Goal: Information Seeking & Learning: Find specific fact

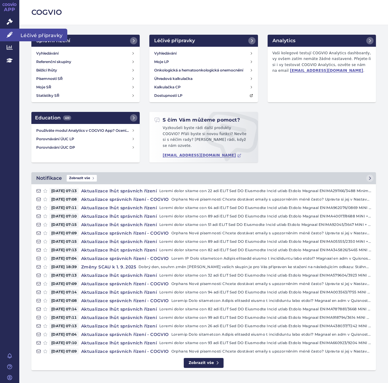
click at [9, 35] on icon at bounding box center [10, 35] width 6 height 6
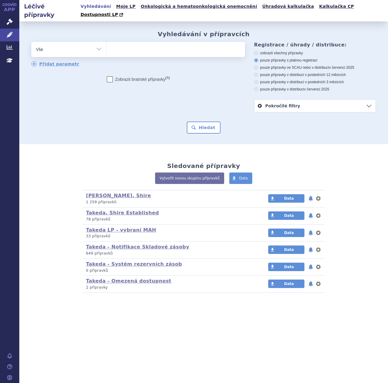
click at [130, 43] on ul at bounding box center [176, 48] width 139 height 13
click at [107, 43] on select at bounding box center [106, 49] width 0 height 15
click at [130, 43] on ul at bounding box center [176, 48] width 139 height 13
click at [107, 43] on select at bounding box center [106, 49] width 0 height 15
type input "ady"
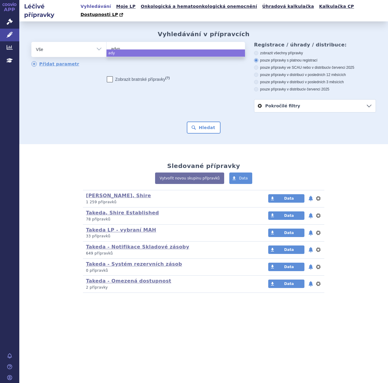
type input "adyno"
type input "adynovi"
select select "adynovi"
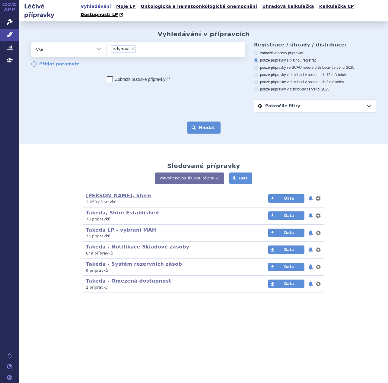
click at [204, 122] on button "Hledat" at bounding box center [204, 128] width 34 height 12
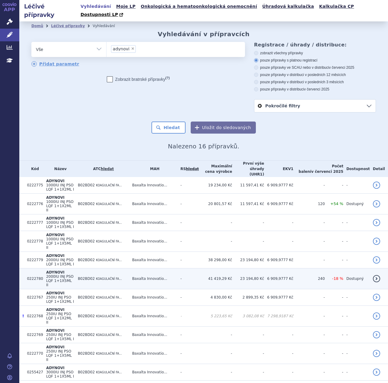
click at [191, 269] on td "-" at bounding box center [187, 279] width 21 height 21
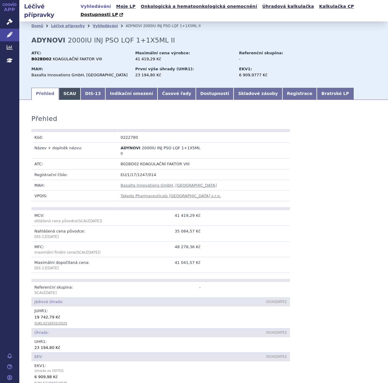
click at [70, 88] on link "SCAU" at bounding box center [70, 94] width 22 height 12
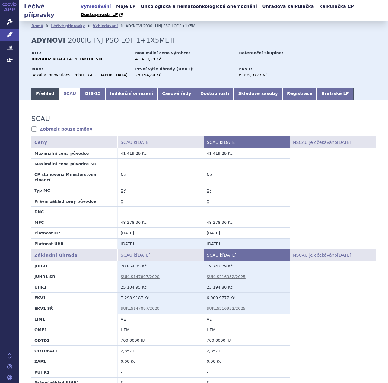
click at [46, 88] on link "Přehled" at bounding box center [44, 94] width 27 height 12
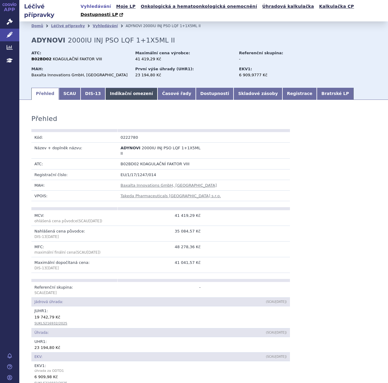
click at [113, 90] on link "Indikační omezení" at bounding box center [131, 94] width 52 height 12
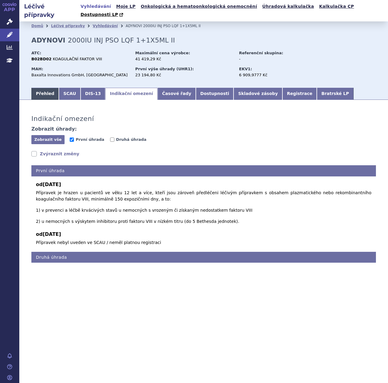
click at [48, 88] on link "Přehled" at bounding box center [44, 94] width 27 height 12
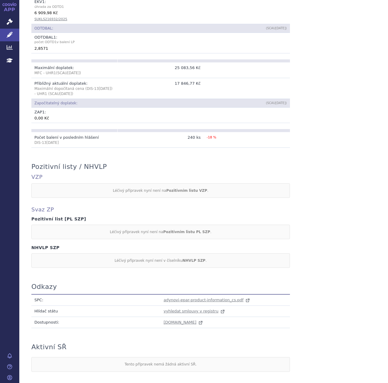
scroll to position [383, 0]
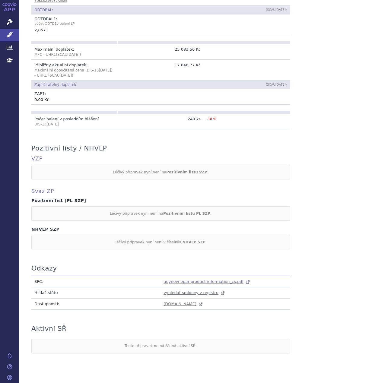
click at [187, 280] on span "adynovi-epar-product-information_cs.pdf" at bounding box center [204, 282] width 80 height 5
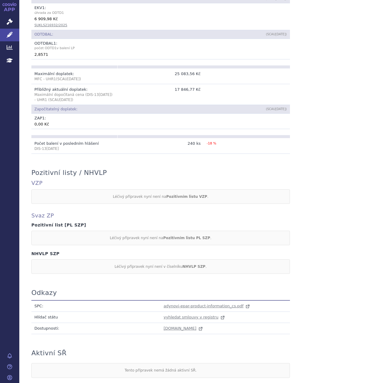
scroll to position [292, 0]
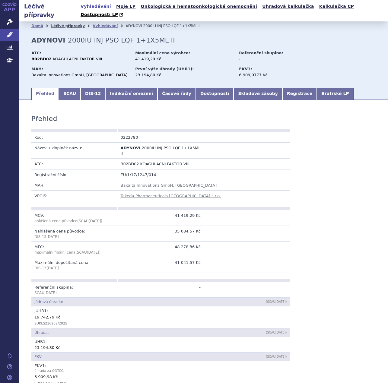
click at [70, 24] on link "Léčivé přípravky" at bounding box center [68, 26] width 34 height 4
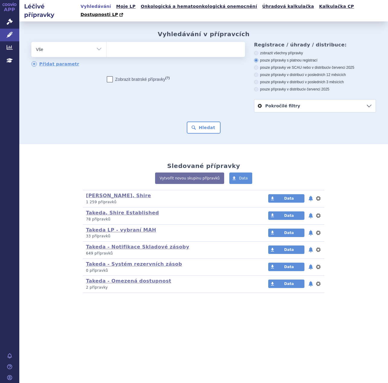
click at [117, 42] on ul at bounding box center [176, 48] width 139 height 13
click at [107, 42] on select at bounding box center [106, 49] width 0 height 15
type input "ady"
type input "adyno"
type input "adynovi"
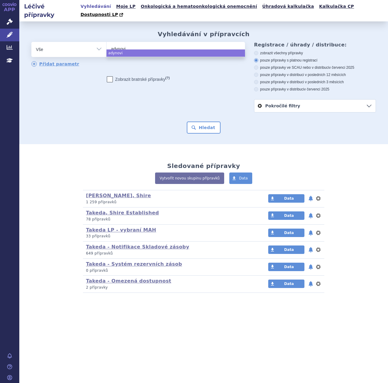
select select "adynovi"
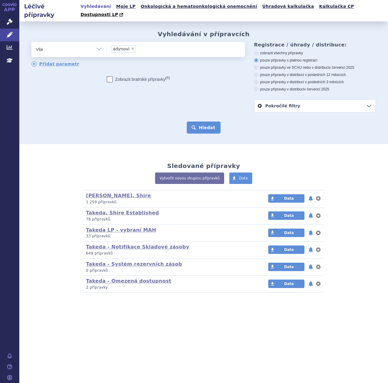
click at [209, 122] on button "Hledat" at bounding box center [204, 128] width 34 height 12
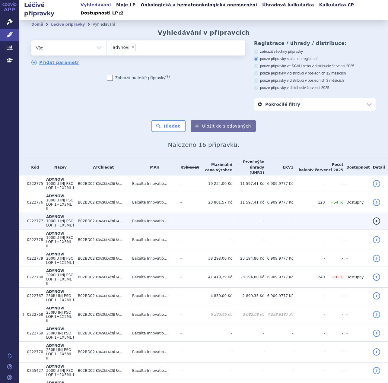
scroll to position [3, 0]
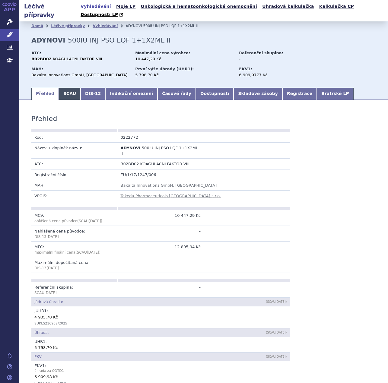
click at [67, 88] on link "SCAU" at bounding box center [70, 94] width 22 height 12
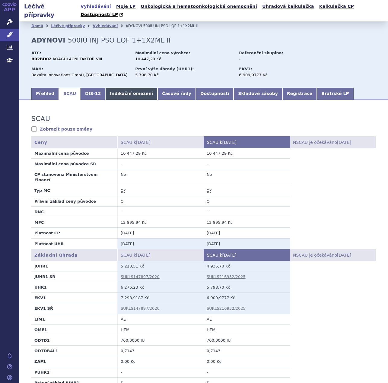
click at [114, 88] on link "Indikační omezení" at bounding box center [131, 94] width 52 height 12
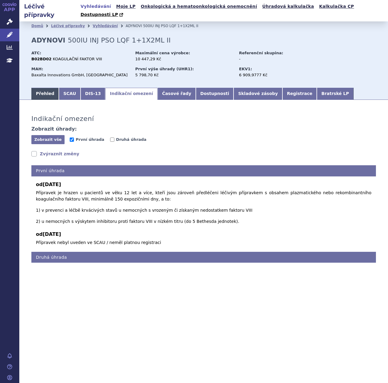
click at [49, 88] on link "Přehled" at bounding box center [44, 94] width 27 height 12
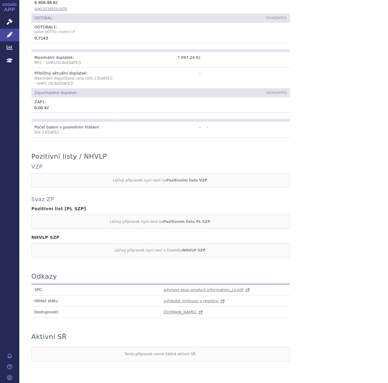
scroll to position [383, 0]
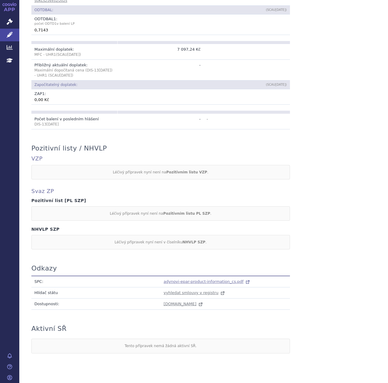
click at [190, 280] on span "adynovi-epar-product-information_cs.pdf" at bounding box center [204, 282] width 80 height 5
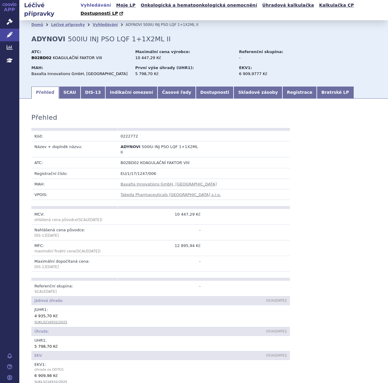
scroll to position [0, 0]
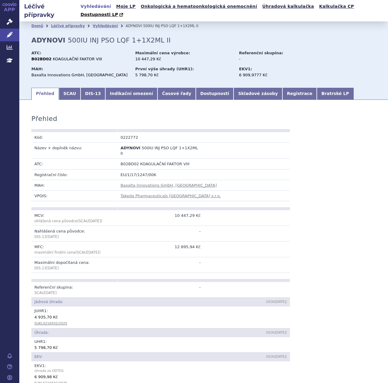
click at [50, 8] on h2 "Léčivé přípravky" at bounding box center [48, 10] width 59 height 17
click at [59, 24] on link "Léčivé přípravky" at bounding box center [68, 26] width 34 height 4
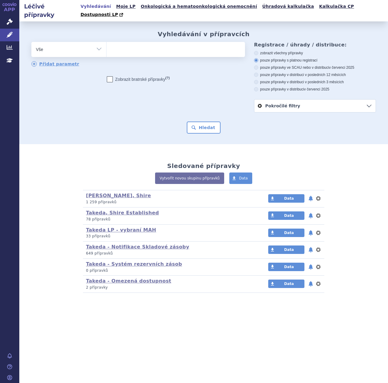
click at [139, 42] on ul at bounding box center [176, 48] width 139 height 13
click at [107, 42] on select at bounding box center [106, 49] width 0 height 15
click at [139, 42] on ul at bounding box center [176, 48] width 139 height 13
click at [107, 42] on select at bounding box center [106, 49] width 0 height 15
type input "hy"
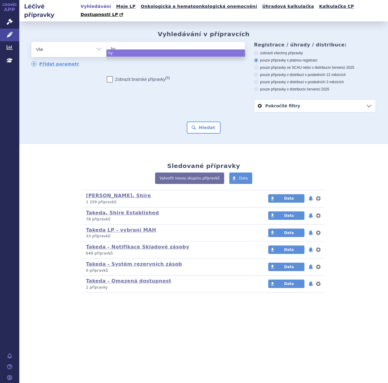
type input "hyq"
type input "hyqvi"
type input "hyqvia"
select select "hyqvia"
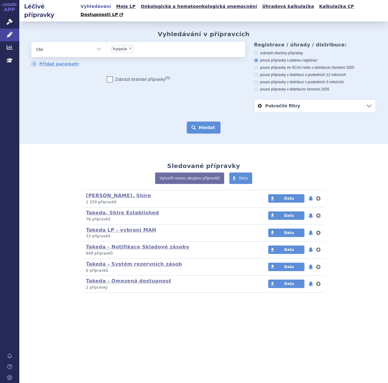
click at [200, 122] on button "Hledat" at bounding box center [204, 128] width 34 height 12
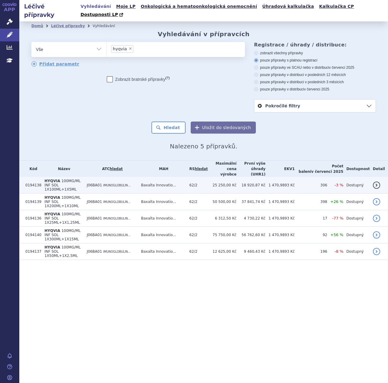
click at [161, 177] on td "Baxalta Innovatio..." at bounding box center [162, 185] width 48 height 17
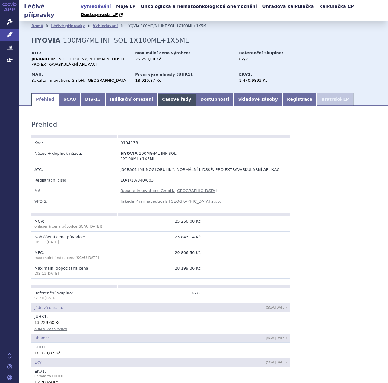
click at [159, 94] on link "Časové řady" at bounding box center [177, 100] width 38 height 12
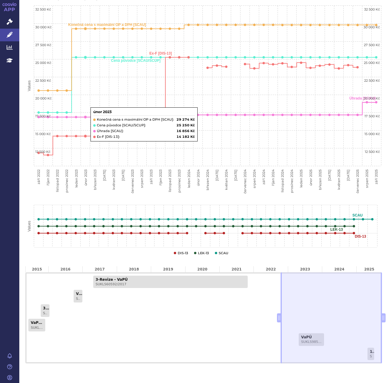
scroll to position [160, 0]
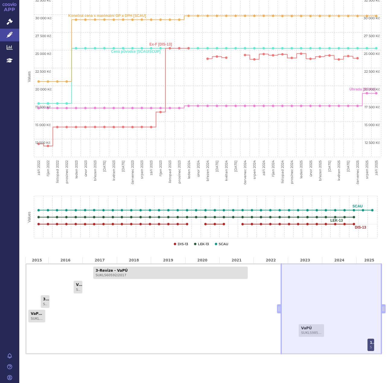
click at [368, 339] on link "1-Revize - VaPÚ - zkrácené řízení SUKLS128380/2025" at bounding box center [371, 345] width 7 height 13
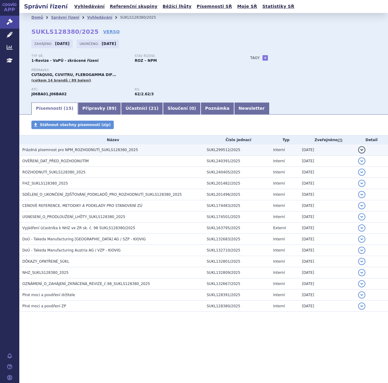
click at [88, 150] on span "Prázdná písemnost pro NPM_ROZHODNUTÍ_SUKLS128380_2025" at bounding box center [80, 150] width 116 height 4
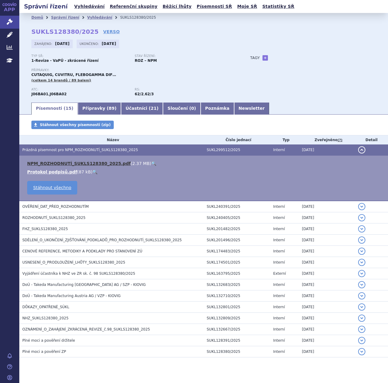
click at [75, 163] on link "NPM_ROZHODNUTÍ_SUKLS128380_2025.pdf" at bounding box center [79, 163] width 104 height 5
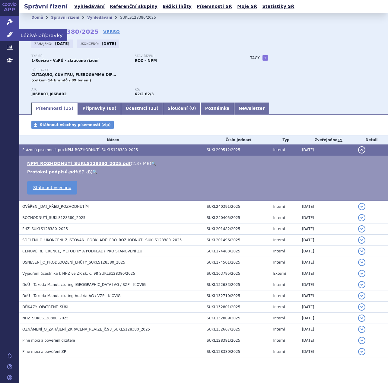
click at [10, 32] on icon at bounding box center [10, 35] width 6 height 6
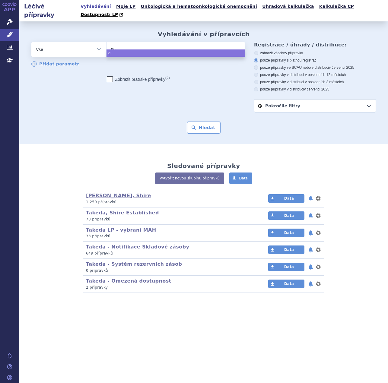
type input "gam"
type input "gamma"
type input "gammag"
type input "gammaga"
type input "gammagar"
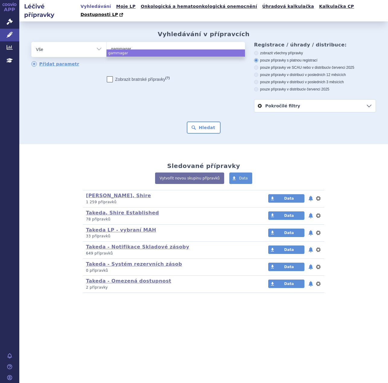
type input "gammagard"
select select "gammagard"
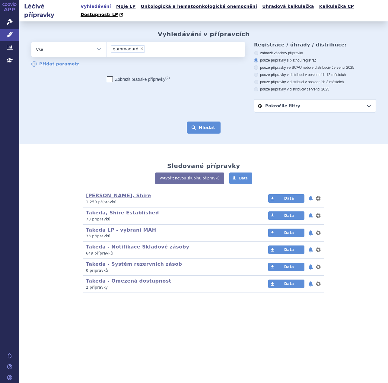
click at [206, 122] on button "Hledat" at bounding box center [204, 128] width 34 height 12
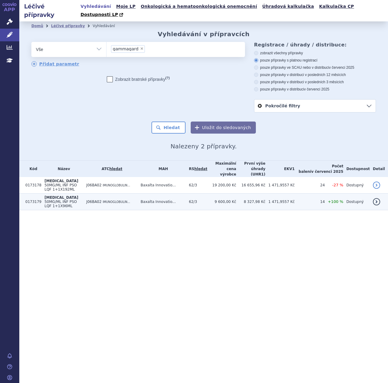
click at [186, 194] on td "Baxalta Innovatio..." at bounding box center [162, 202] width 48 height 17
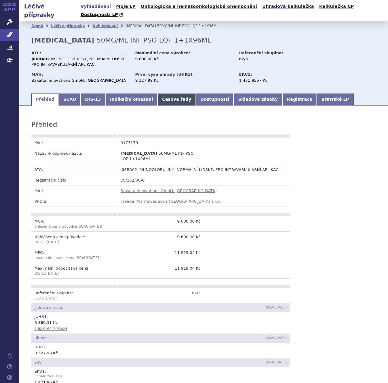
click at [164, 94] on link "Časové řady" at bounding box center [177, 100] width 38 height 12
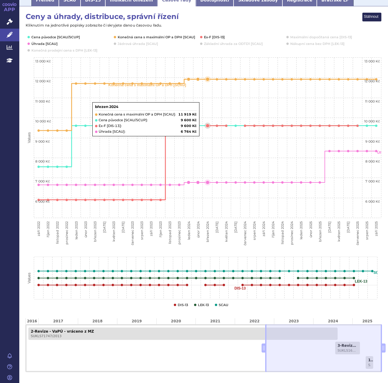
scroll to position [117, 0]
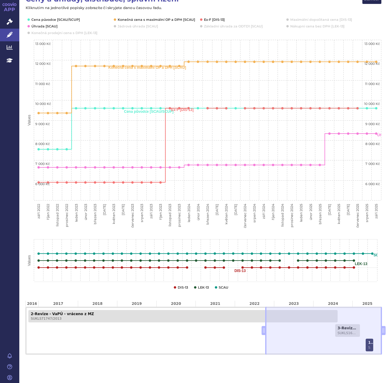
click at [366, 339] on link "1-Revize - VaPÚ - zkrácené řízení SUKLS128380/2025" at bounding box center [370, 345] width 8 height 13
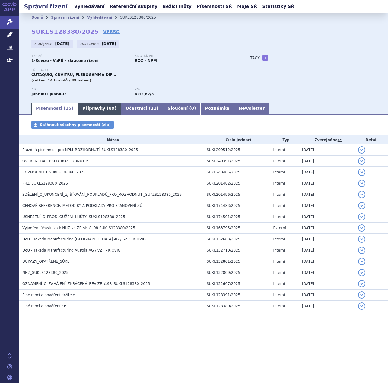
click at [85, 109] on link "Přípravky ( 89 )" at bounding box center [99, 109] width 43 height 12
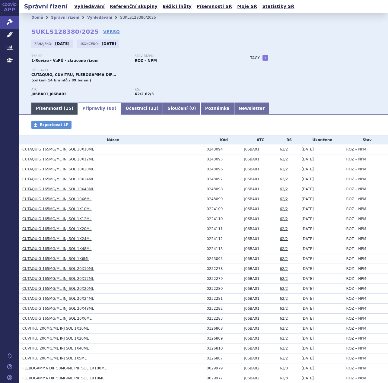
click at [59, 107] on link "Písemnosti ( 15 )" at bounding box center [54, 109] width 46 height 12
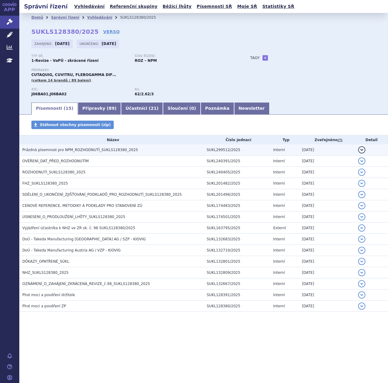
click at [52, 151] on span "Prázdná písemnost pro NPM_ROZHODNUTÍ_SUKLS128380_2025" at bounding box center [80, 150] width 116 height 4
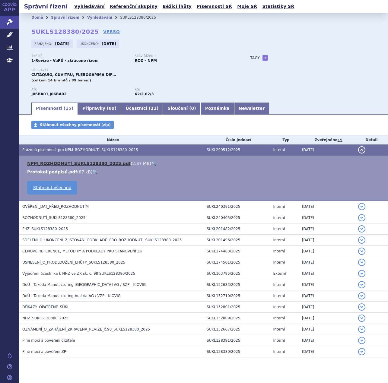
click at [60, 165] on link "NPM_ROZHODNUTÍ_SUKLS128380_2025.pdf" at bounding box center [79, 163] width 104 height 5
click at [90, 104] on link "Přípravky ( 89 )" at bounding box center [99, 109] width 43 height 12
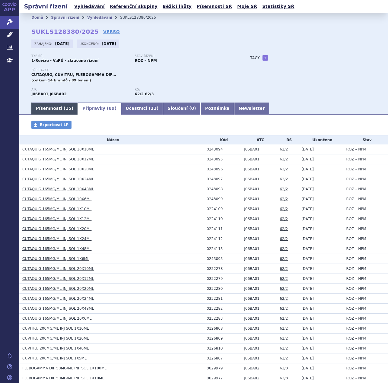
click at [59, 108] on link "Písemnosti ( 15 )" at bounding box center [54, 109] width 46 height 12
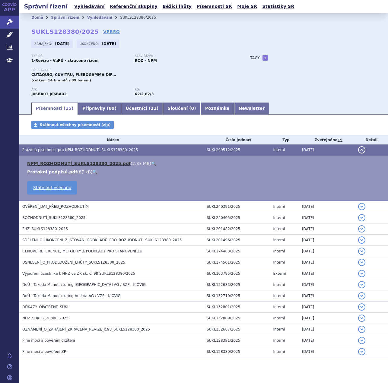
click at [88, 162] on link "NPM_ROZHODNUTÍ_SUKLS128380_2025.pdf" at bounding box center [79, 163] width 104 height 5
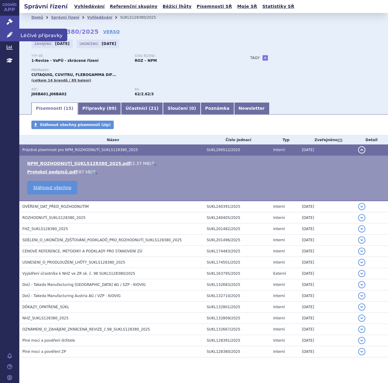
click at [11, 34] on icon at bounding box center [10, 35] width 6 height 6
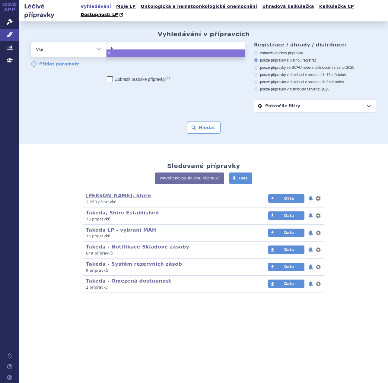
type input "ki"
type input "kiov"
type input "kiovi"
type input "kiovig"
select select "kiovig"
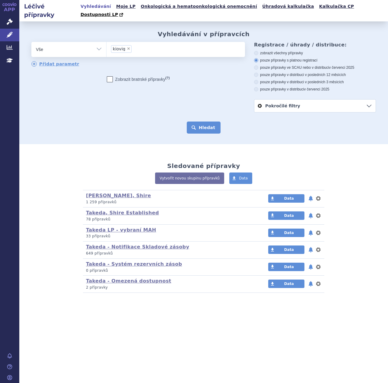
click at [200, 122] on button "Hledat" at bounding box center [204, 128] width 34 height 12
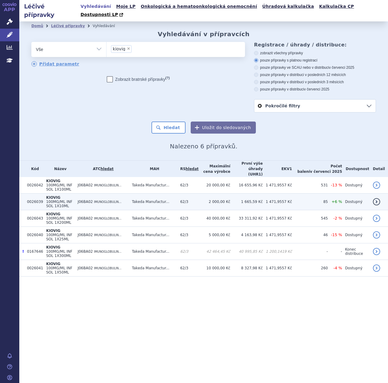
click at [176, 194] on td "Takeda Manufactur..." at bounding box center [153, 202] width 48 height 17
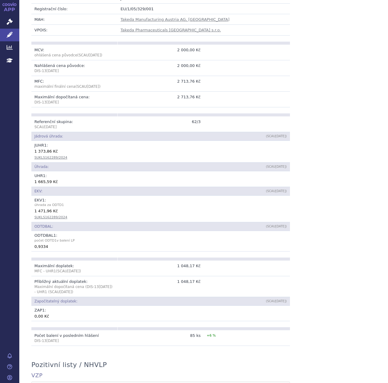
scroll to position [151, 0]
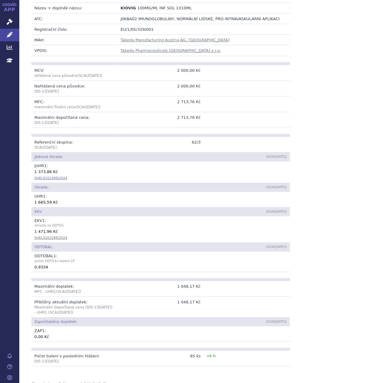
click at [51, 176] on link "SUKLS162289/2024" at bounding box center [50, 178] width 33 height 4
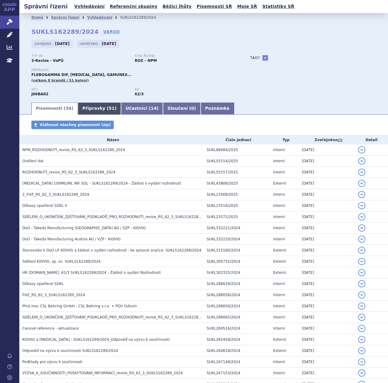
click at [89, 107] on link "Přípravky ( 51 )" at bounding box center [99, 109] width 43 height 12
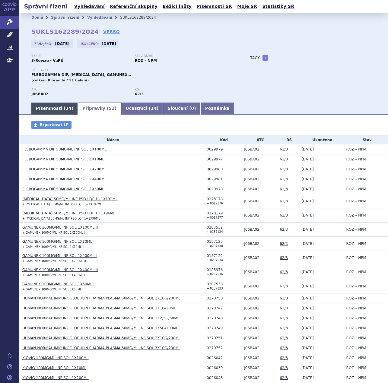
click at [55, 112] on link "Písemnosti ( 34 )" at bounding box center [54, 109] width 46 height 12
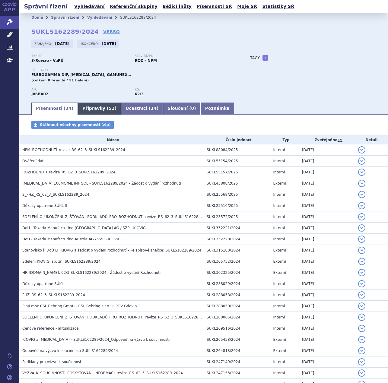
click at [95, 108] on link "Přípravky ( 51 )" at bounding box center [99, 109] width 43 height 12
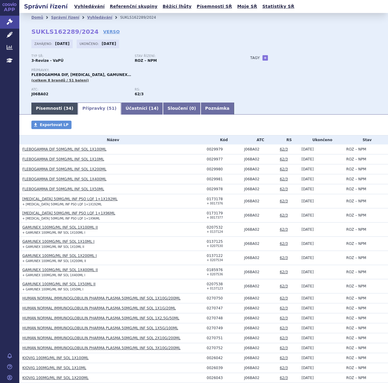
click at [56, 110] on link "Písemnosti ( 34 )" at bounding box center [54, 109] width 46 height 12
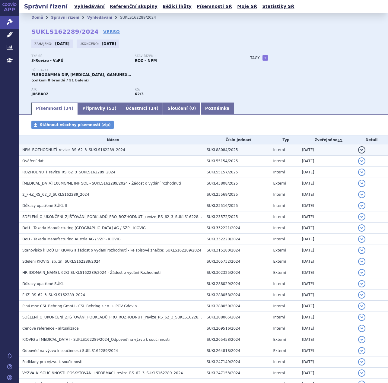
click at [85, 149] on span "NPM_ROZHODNUTÍ_revize_RS_62_3_SUKLS162289_2024" at bounding box center [73, 150] width 103 height 4
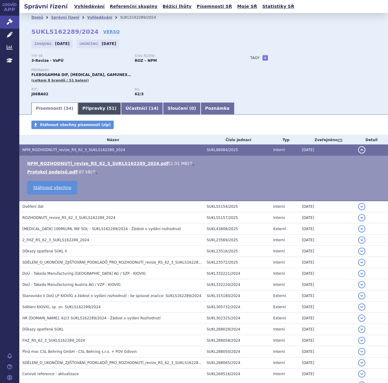
click at [93, 108] on link "Přípravky ( 51 )" at bounding box center [99, 109] width 43 height 12
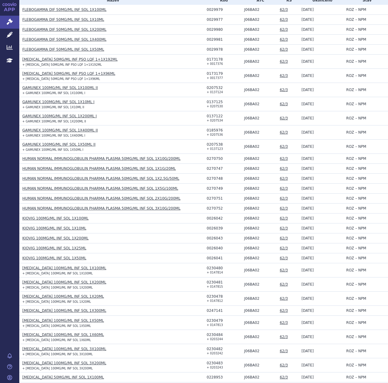
scroll to position [161, 0]
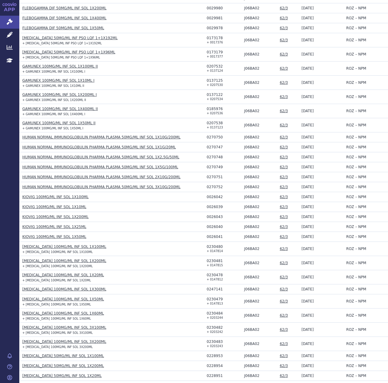
click at [62, 199] on link "KIOVIG 100MG/ML INF SOL 1X100ML" at bounding box center [55, 197] width 66 height 4
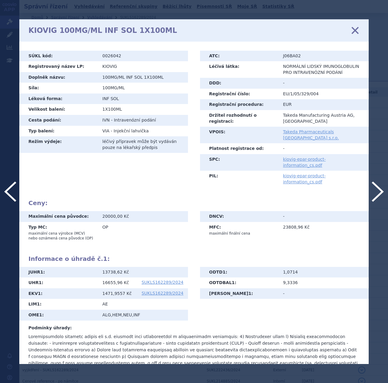
click at [356, 33] on icon at bounding box center [355, 30] width 13 height 13
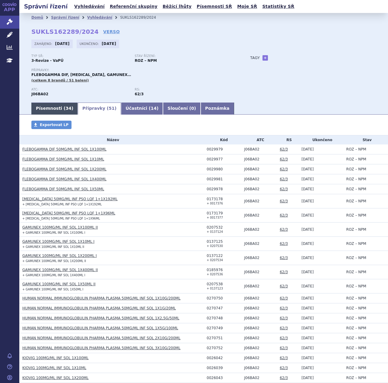
click at [47, 109] on link "Písemnosti ( 34 )" at bounding box center [54, 109] width 46 height 12
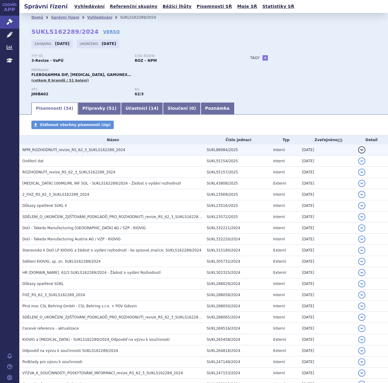
click at [63, 150] on span "NPM_ROZHODNUTÍ_revize_RS_62_3_SUKLS162289_2024" at bounding box center [73, 150] width 103 height 4
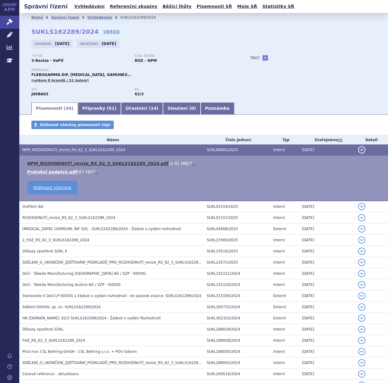
click at [62, 162] on link "NPM_ROZHODNUTÍ_revize_RS_62_3_SUKLS162289_2024.pdf" at bounding box center [98, 163] width 142 height 5
click at [10, 20] on icon at bounding box center [10, 22] width 6 height 6
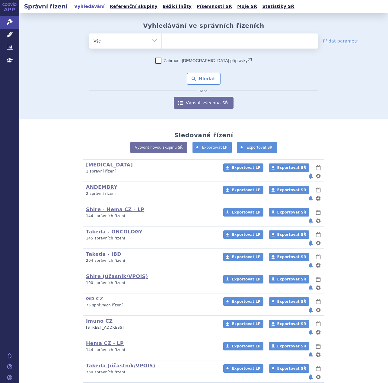
click at [9, 33] on icon at bounding box center [10, 35] width 6 height 6
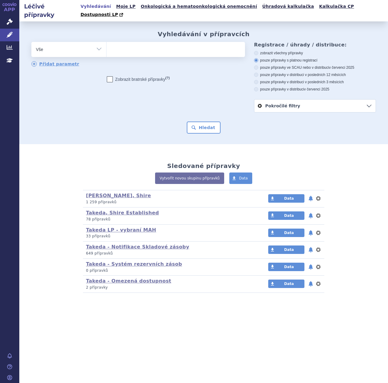
click at [171, 44] on ul at bounding box center [176, 48] width 139 height 13
click at [107, 44] on select at bounding box center [106, 49] width 0 height 15
type input "ki"
type input "kio"
type input "kiovig"
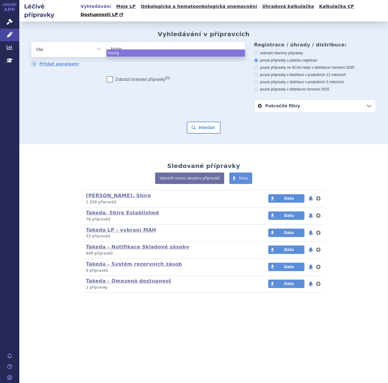
select select "kiovig"
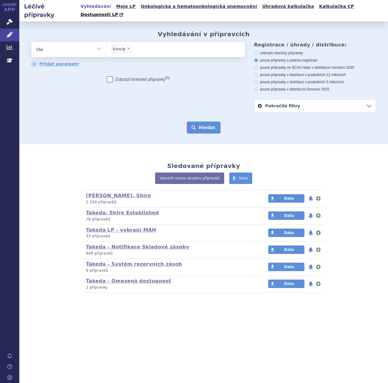
click at [198, 122] on button "Hledat" at bounding box center [204, 128] width 34 height 12
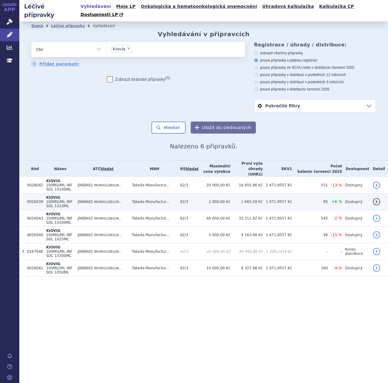
click at [188, 200] on span "62/3" at bounding box center [184, 202] width 8 height 4
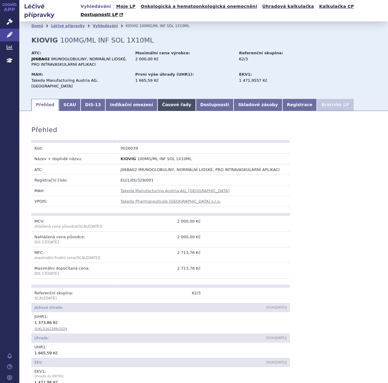
click at [161, 99] on link "Časové řady" at bounding box center [177, 105] width 38 height 12
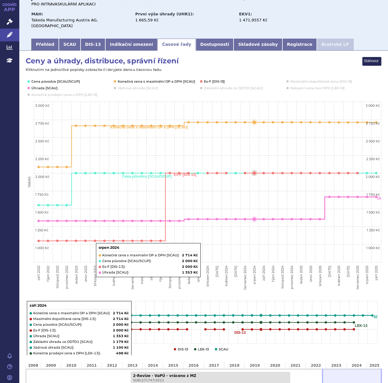
scroll to position [175, 0]
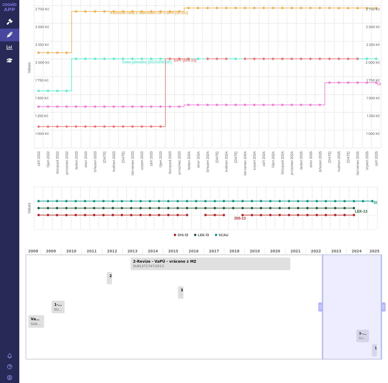
drag, startPoint x: 381, startPoint y: 293, endPoint x: 387, endPoint y: 294, distance: 6.0
click at [387, 294] on div "Léčivé přípravky Vyhledávání Moje LP Onkologická a hematoonkologická onemocnění…" at bounding box center [203, 191] width 369 height 383
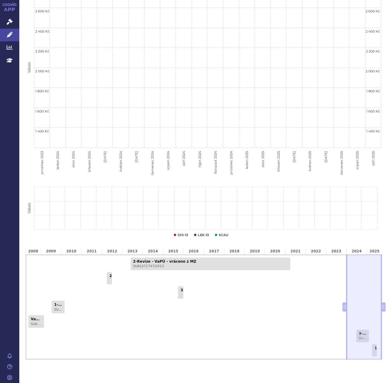
drag, startPoint x: 318, startPoint y: 296, endPoint x: 344, endPoint y: 290, distance: 26.7
click at [344, 290] on div "2-Revize - VaPÚ - vráceno z MZ SUKLS71747/2013 2-Revize - MC SUKLS38021/2012 3-…" at bounding box center [203, 307] width 357 height 106
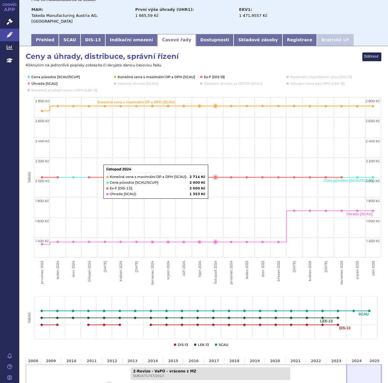
scroll to position [0, 0]
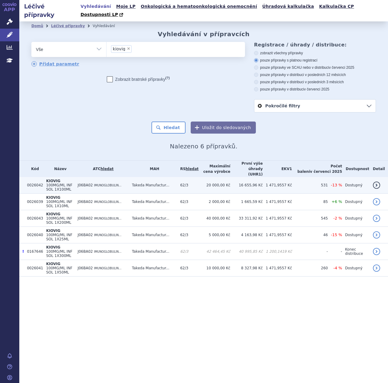
click at [212, 177] on td "20 000,00 Kč" at bounding box center [215, 185] width 32 height 17
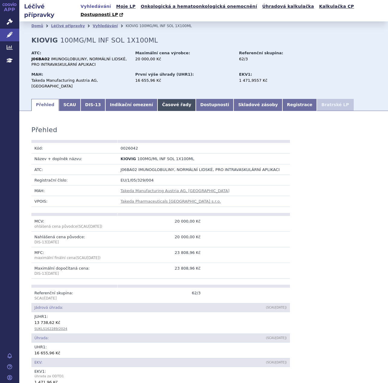
click at [158, 99] on link "Časové řady" at bounding box center [177, 105] width 38 height 12
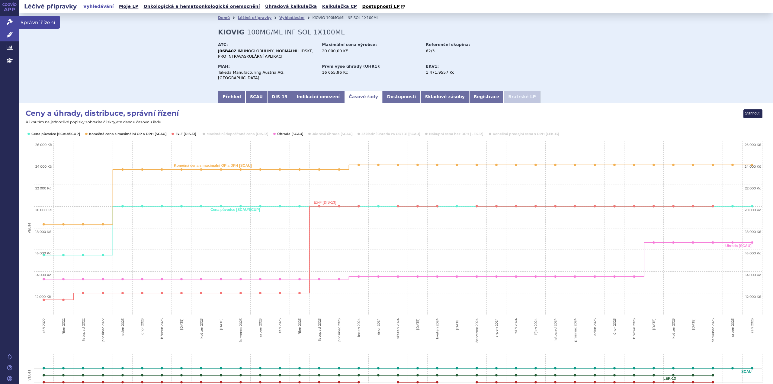
click at [8, 18] on link "Správní řízení" at bounding box center [9, 22] width 19 height 13
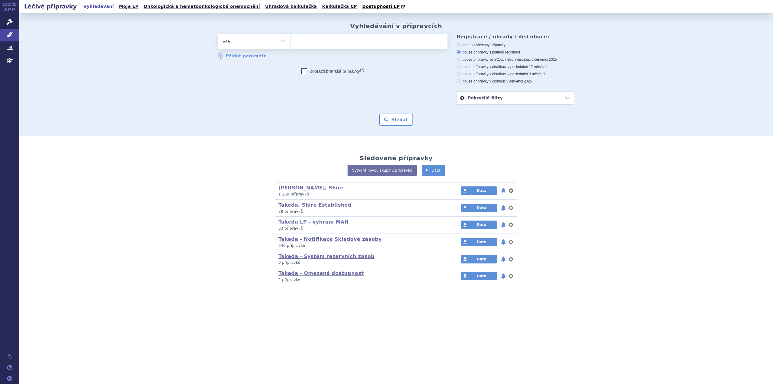
click at [337, 45] on ul at bounding box center [369, 40] width 157 height 13
click at [291, 45] on select at bounding box center [290, 41] width 0 height 15
paste input "SUKLS36366/2025"
type input "SUKLS36366/2025"
select select "SUKLS36366/2025"
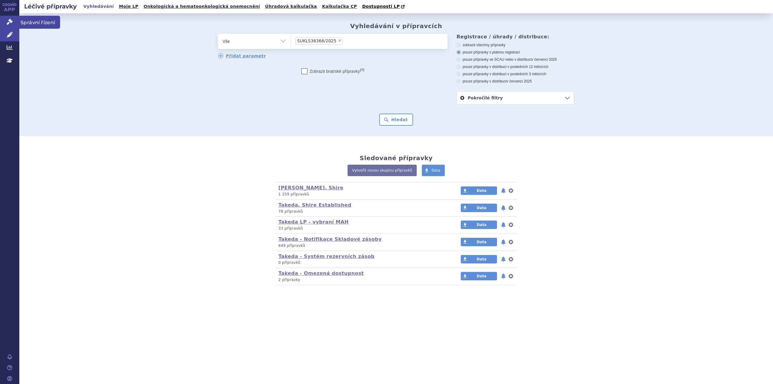
click at [5, 21] on link "Správní řízení" at bounding box center [9, 22] width 19 height 13
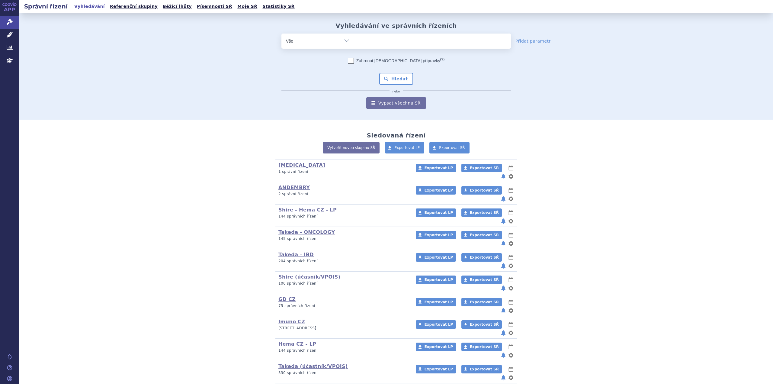
type input "SUKLS36366/2025"
select select "SUKLS36366/2025"
click at [403, 77] on button "Hledat" at bounding box center [396, 79] width 34 height 12
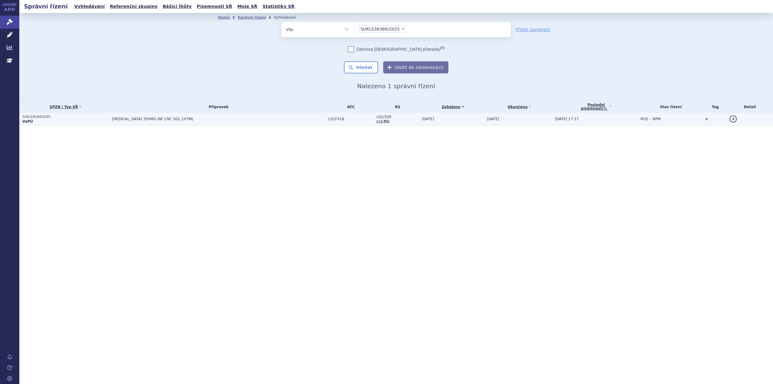
click at [231, 116] on td "[MEDICAL_DATA] 350MG INF CNC SOL 1X7ML" at bounding box center [217, 119] width 217 height 12
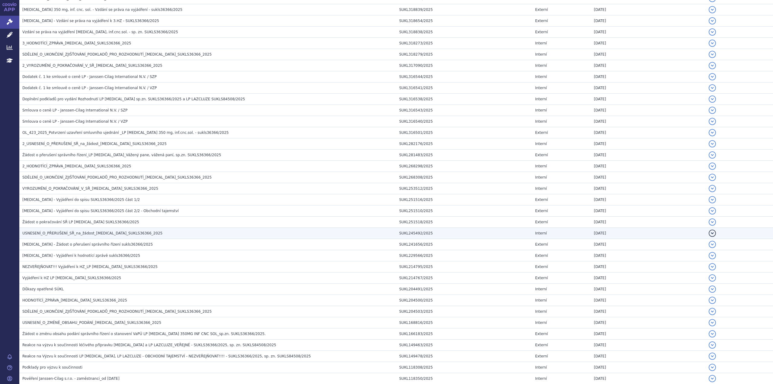
scroll to position [191, 0]
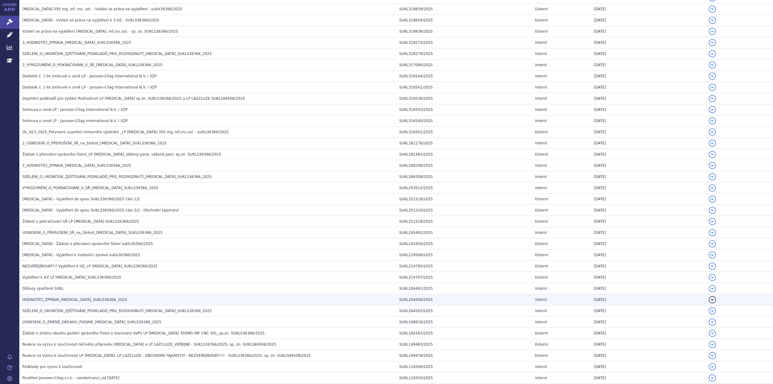
click at [76, 302] on h3 "HODNOTÍCÍ_ZPRÁVA_[MEDICAL_DATA]_SUKLS36366_2025" at bounding box center [209, 299] width 374 height 6
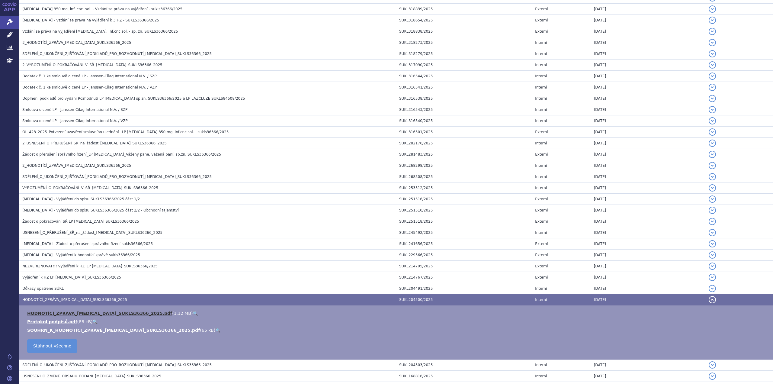
click at [77, 313] on link "HODNOTÍCÍ_ZPRÁVA_[MEDICAL_DATA]_SUKLS36366_2025.pdf" at bounding box center [99, 313] width 145 height 5
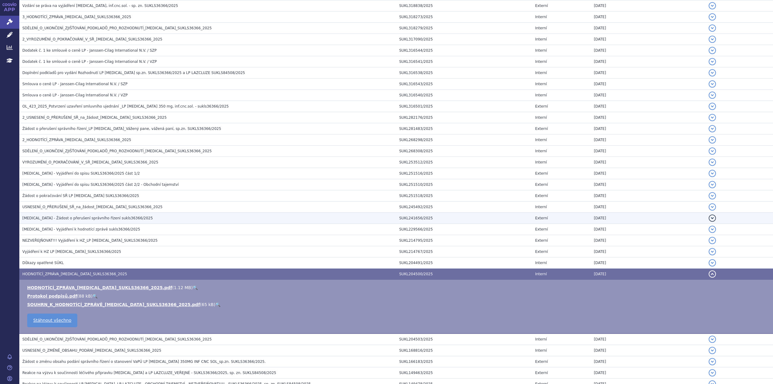
scroll to position [222, 0]
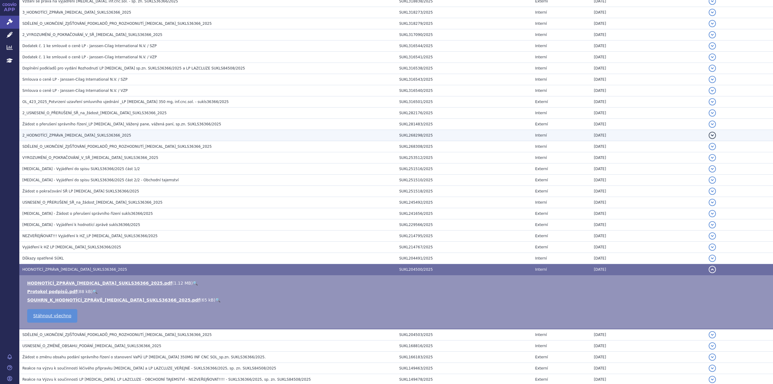
click at [69, 135] on span "2_HODNOTÍCÍ_ZPRÁVA_[MEDICAL_DATA]_SUKLS36366_2025" at bounding box center [76, 135] width 109 height 4
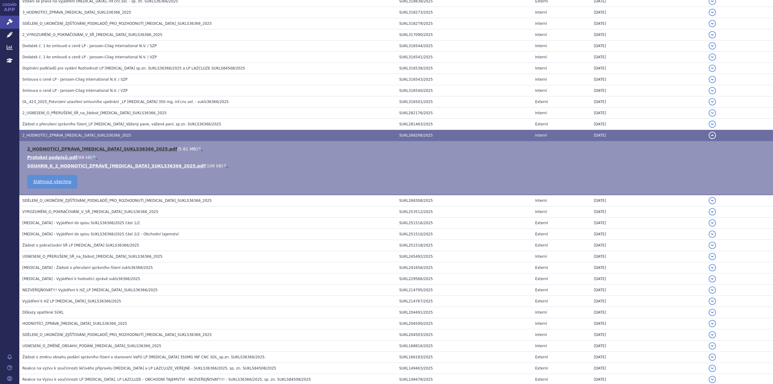
click at [69, 149] on link "2_HODNOTÍCÍ_ZPRÁVA_[MEDICAL_DATA]_SUKLS36366_2025.pdf" at bounding box center [102, 148] width 150 height 5
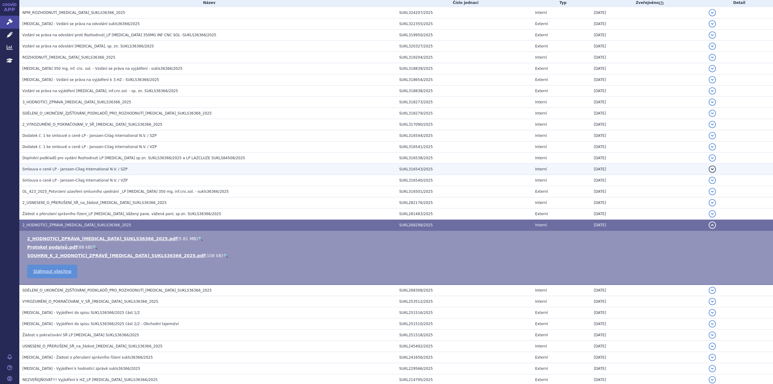
scroll to position [131, 0]
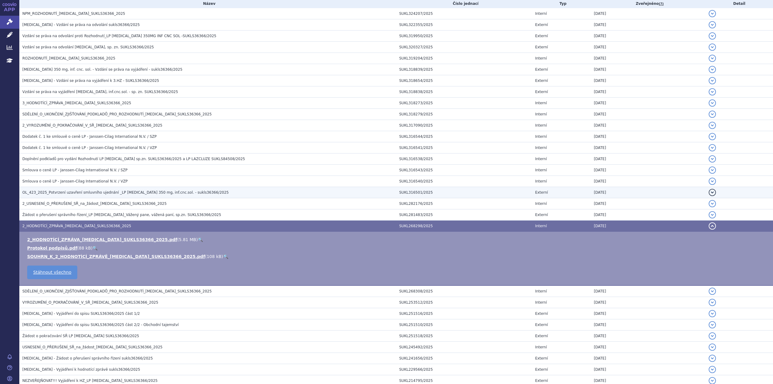
click at [141, 194] on span "OL_423_2025_Potvrzení uzavření smluvního ujednání _LP [MEDICAL_DATA] 350 mg, in…" at bounding box center [125, 192] width 206 height 4
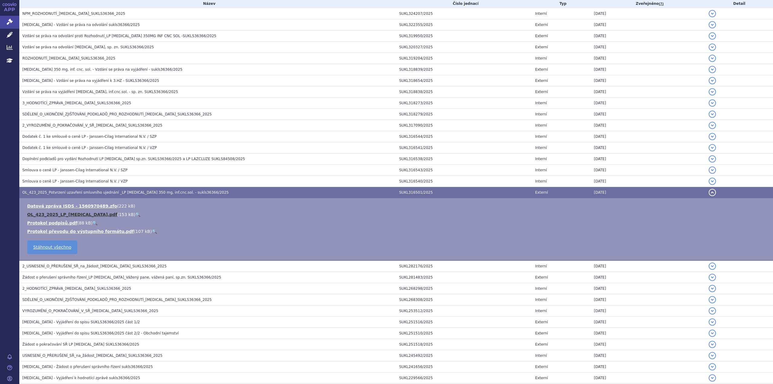
click at [76, 215] on link "OL_423_2025_LP_[MEDICAL_DATA].pdf" at bounding box center [72, 214] width 90 height 5
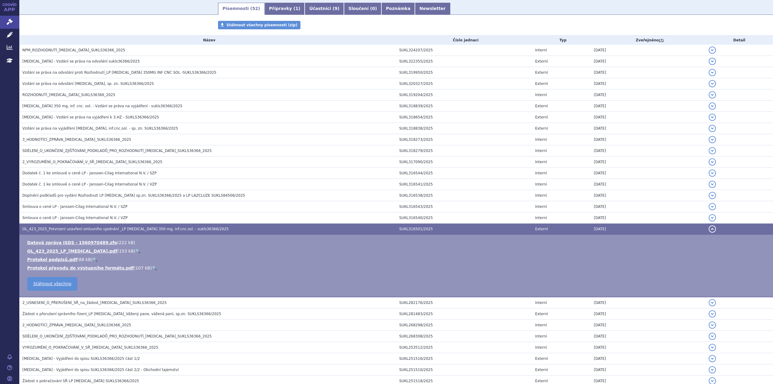
scroll to position [101, 0]
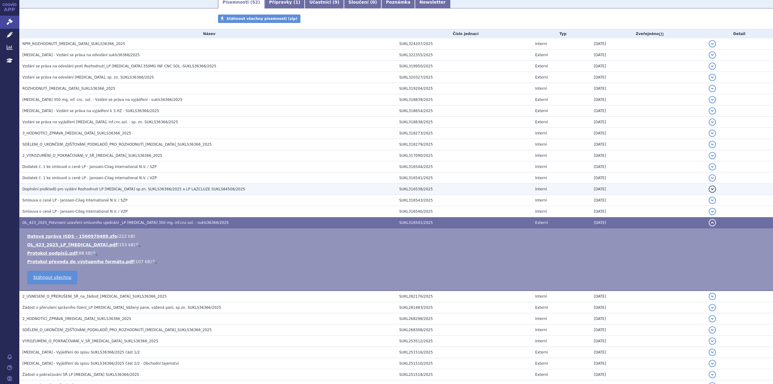
click at [170, 187] on span "Doplnění podkladů pro vydání Rozhodnutí LP [MEDICAL_DATA] sp.zn. SUKLS36366/202…" at bounding box center [133, 189] width 222 height 4
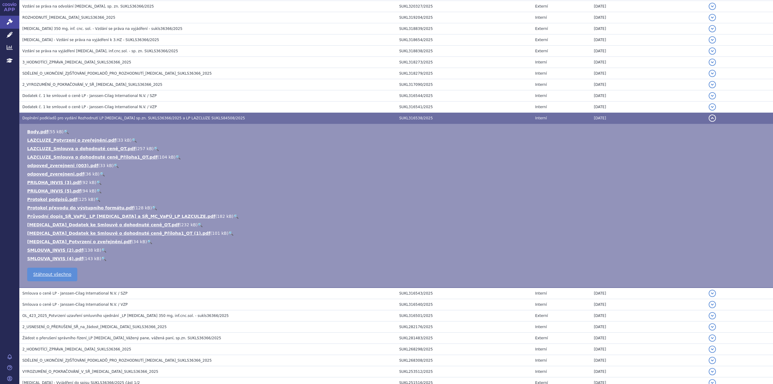
scroll to position [161, 0]
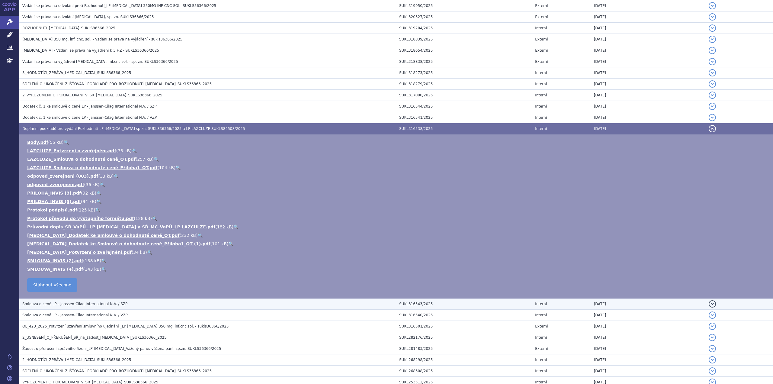
click at [123, 305] on h3 "Smlouva o ceně LP - Janssen-Cilag International N.V. / SZP" at bounding box center [209, 304] width 374 height 6
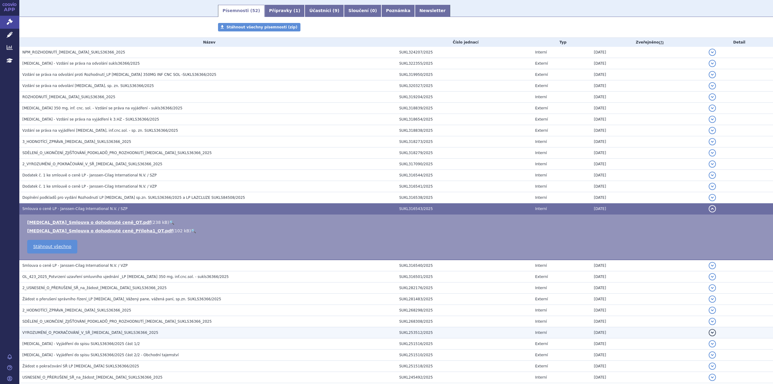
scroll to position [71, 0]
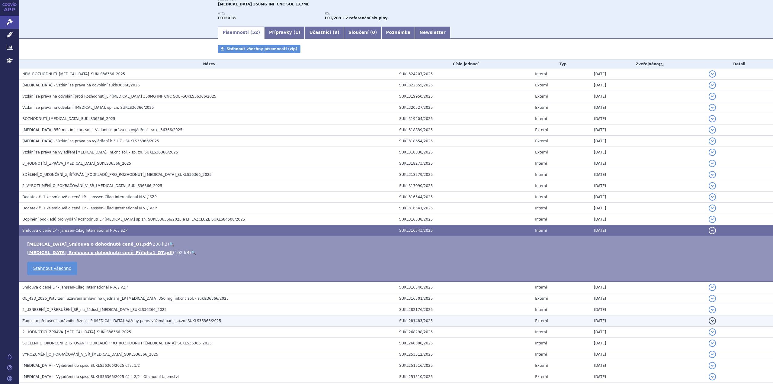
click at [86, 319] on span "Žádost o přerušení správního řízení_LP [MEDICAL_DATA]_Vážený pane, vážená paní,…" at bounding box center [121, 320] width 199 height 4
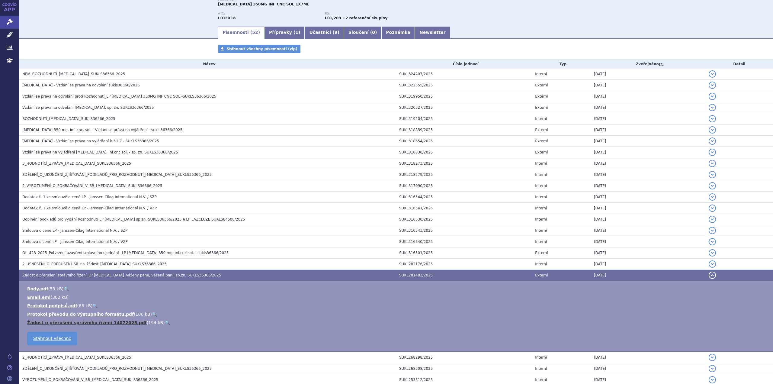
click at [62, 323] on link "Žádost o přerušení správního řízení 14072025.pdf" at bounding box center [87, 322] width 120 height 5
